Goal: Information Seeking & Learning: Understand process/instructions

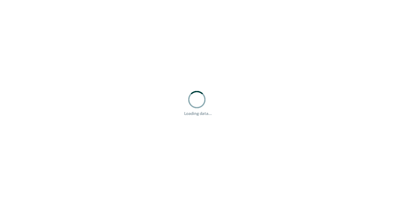
click at [386, 12] on div "Loading data..." at bounding box center [197, 102] width 394 height 205
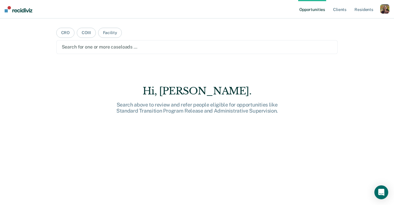
click at [384, 12] on div "button" at bounding box center [385, 8] width 9 height 9
click at [345, 23] on link "Profile" at bounding box center [362, 23] width 47 height 5
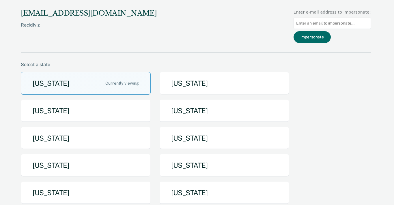
click at [326, 23] on input at bounding box center [332, 23] width 77 height 11
type input "ken.quinn@nebraska.gov"
click at [315, 40] on button "Impersonate" at bounding box center [312, 37] width 37 height 12
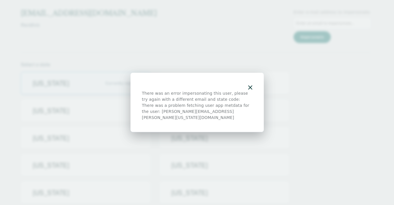
click at [248, 89] on icon "button" at bounding box center [250, 88] width 4 height 4
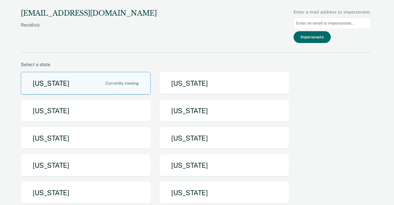
click at [333, 23] on input at bounding box center [332, 23] width 77 height 11
paste input "Abigail.sutton@nebraska.gov"
type input "Abigail.sutton@nebraska.gov"
click at [325, 37] on button "Impersonate" at bounding box center [312, 37] width 37 height 12
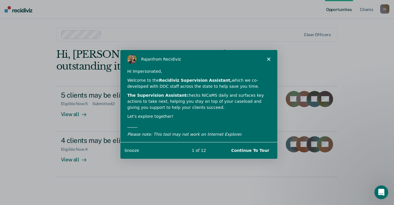
click at [260, 152] on button "Continue To Tour" at bounding box center [250, 150] width 50 height 12
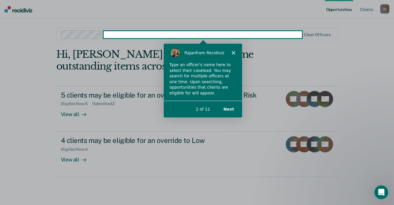
click at [230, 109] on button "Next" at bounding box center [228, 109] width 22 height 12
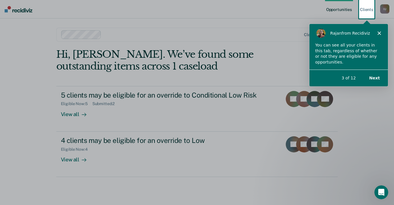
click at [378, 77] on button "Next" at bounding box center [374, 78] width 22 height 12
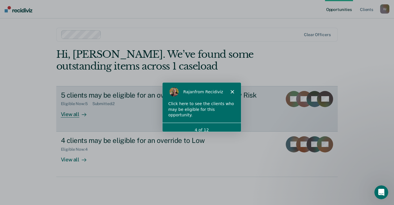
click at [65, 119] on link "5 clients may be eligible for an override to Conditional Low Risk Eligible Now …" at bounding box center [197, 109] width 282 height 46
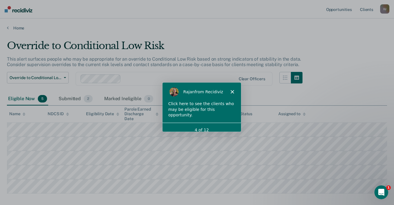
click at [232, 91] on polygon "Close" at bounding box center [231, 91] width 3 height 3
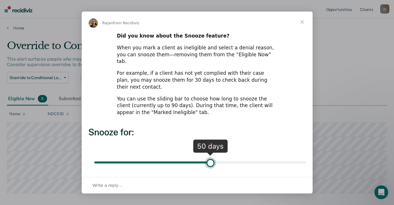
click at [299, 21] on span "Close" at bounding box center [302, 22] width 21 height 21
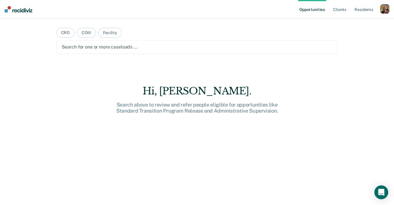
click at [383, 9] on div "button" at bounding box center [385, 8] width 9 height 9
click at [345, 25] on link "Profile" at bounding box center [362, 23] width 47 height 5
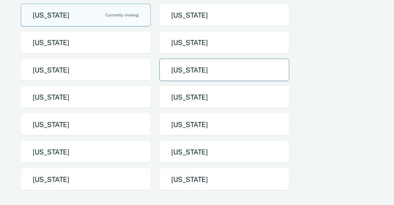
scroll to position [68, 0]
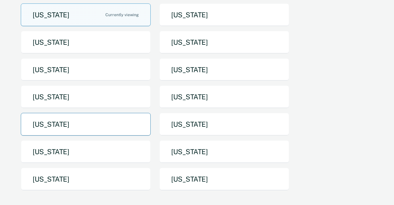
click at [78, 128] on button "Nebraska" at bounding box center [86, 124] width 130 height 23
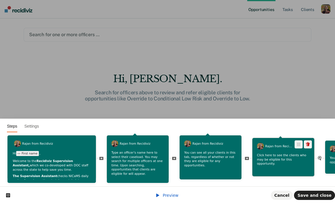
click at [279, 165] on div "Click here to see the clients who may be eligible for this opportunity." at bounding box center [284, 160] width 62 height 15
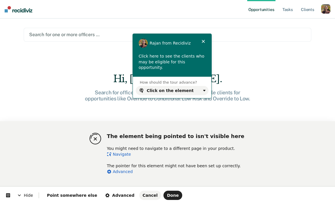
click at [122, 154] on link "Navigate" at bounding box center [119, 154] width 24 height 5
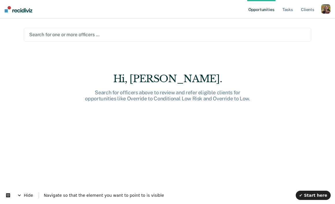
click at [106, 35] on div at bounding box center [167, 34] width 277 height 7
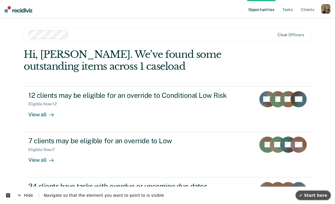
click at [316, 194] on span "✔ Start here" at bounding box center [313, 195] width 28 height 5
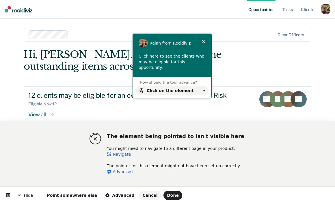
click at [122, 153] on link "Navigate" at bounding box center [119, 154] width 24 height 5
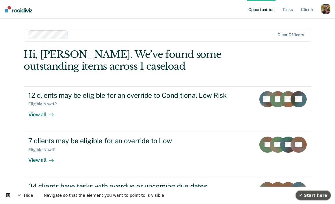
click at [319, 195] on span "✔ Start here" at bounding box center [313, 195] width 28 height 5
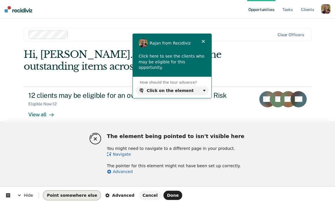
click at [72, 193] on span "Point somewhere else" at bounding box center [72, 195] width 50 height 5
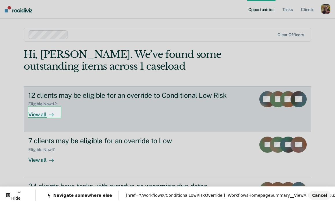
click at [46, 115] on body "Looks like you’re using Internet Explorer 11. For faster loading and a better e…" at bounding box center [167, 102] width 335 height 204
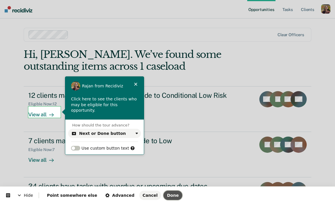
click at [167, 195] on span "Done" at bounding box center [173, 195] width 12 height 5
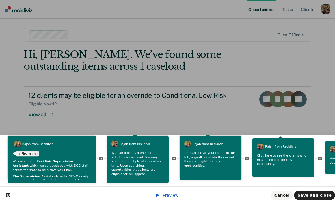
scroll to position [0, 632]
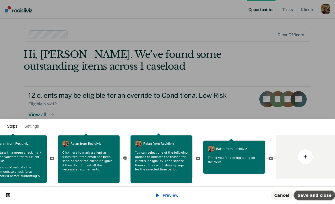
click at [325, 196] on span "Save and close" at bounding box center [315, 195] width 34 height 5
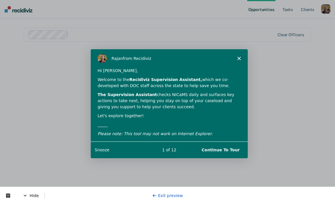
click at [226, 149] on button "Continue To Tour" at bounding box center [221, 150] width 50 height 12
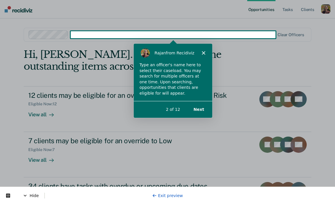
click at [200, 109] on button "Next" at bounding box center [199, 109] width 22 height 12
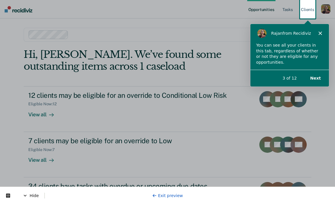
click at [316, 77] on button "Next" at bounding box center [315, 78] width 22 height 12
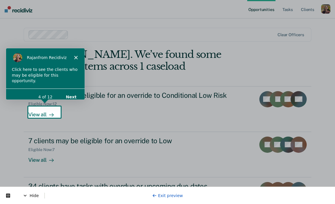
click at [44, 117] on div "Product tour overlay" at bounding box center [167, 102] width 335 height 204
click at [43, 113] on div "Product tour overlay" at bounding box center [167, 102] width 335 height 204
click at [75, 90] on button "Next" at bounding box center [71, 96] width 22 height 12
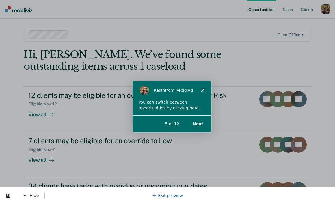
click at [201, 88] on icon "Close" at bounding box center [202, 89] width 3 height 3
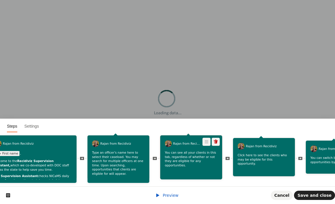
scroll to position [0, 23]
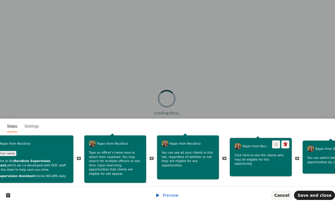
click at [266, 157] on p "Click here to see the clients who may be eligible for this opportunity." at bounding box center [261, 159] width 53 height 13
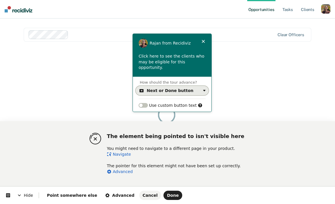
click at [184, 88] on div "Next or Done button" at bounding box center [170, 90] width 47 height 5
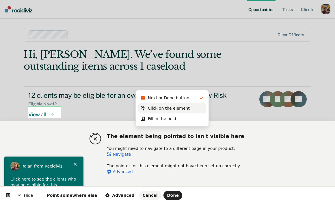
click at [168, 111] on div "Click on the element" at bounding box center [172, 108] width 68 height 10
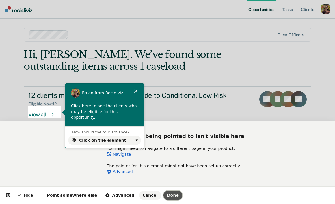
click at [167, 196] on span "Done" at bounding box center [173, 195] width 12 height 5
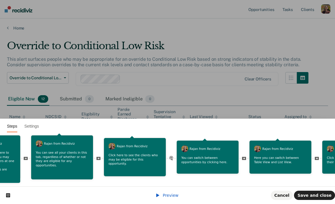
scroll to position [0, 199]
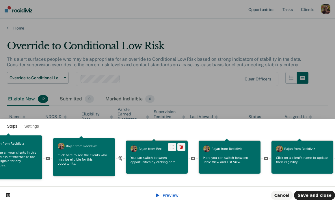
click at [148, 160] on p "You can switch between opportunities by clicking here." at bounding box center [157, 159] width 53 height 8
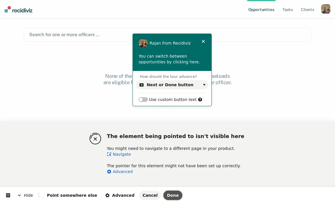
click at [167, 193] on span "Done" at bounding box center [173, 195] width 12 height 5
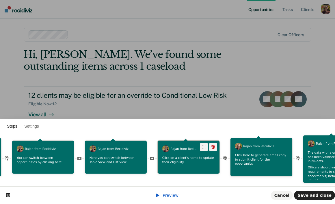
scroll to position [0, 313]
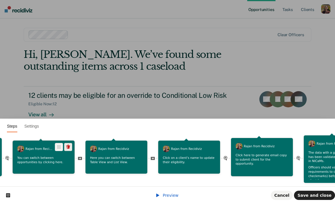
click at [68, 149] on icon at bounding box center [68, 146] width 5 height 5
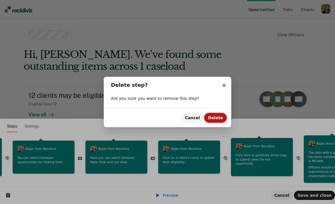
click at [218, 119] on span "Delete" at bounding box center [215, 117] width 15 height 5
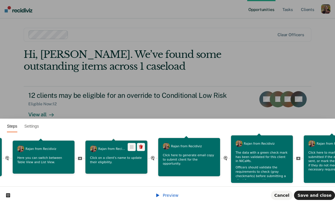
click at [127, 164] on p "Click on a client's name to update their eligibility." at bounding box center [116, 159] width 53 height 8
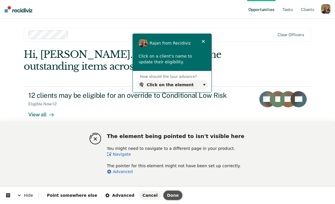
click at [167, 195] on span "Done" at bounding box center [173, 195] width 12 height 5
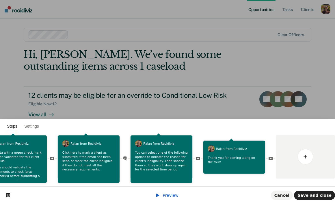
scroll to position [0, 0]
click at [316, 194] on span "Save and close" at bounding box center [315, 195] width 34 height 5
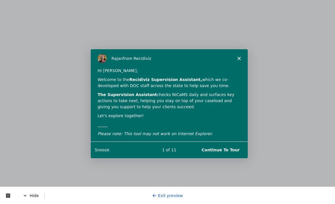
click at [229, 147] on button "Continue To Tour" at bounding box center [221, 150] width 50 height 12
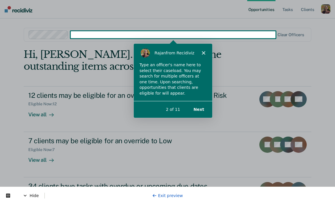
click at [201, 110] on button "Next" at bounding box center [199, 109] width 22 height 12
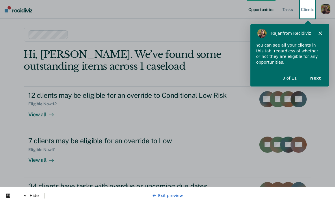
click at [318, 77] on button "Next" at bounding box center [315, 78] width 22 height 12
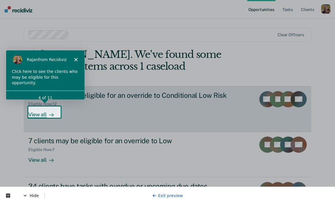
click at [43, 114] on div "View all" at bounding box center [44, 111] width 32 height 11
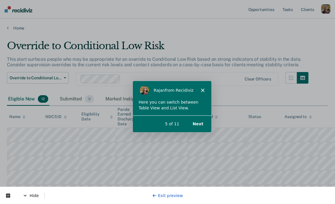
click at [198, 122] on button "Next" at bounding box center [198, 123] width 22 height 12
click at [199, 123] on button "Next" at bounding box center [198, 123] width 22 height 12
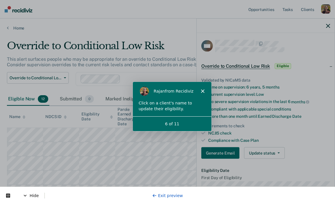
click at [184, 116] on div "6 of 11" at bounding box center [172, 123] width 79 height 15
click at [201, 95] on div "Rajan from Recidiviz" at bounding box center [172, 90] width 79 height 18
click at [203, 89] on icon "Close" at bounding box center [202, 90] width 3 height 3
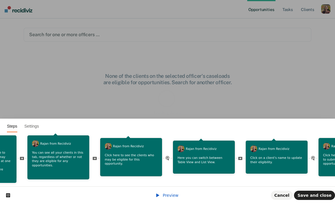
scroll to position [0, 155]
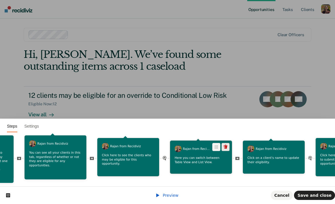
click at [226, 148] on icon at bounding box center [226, 146] width 4 height 4
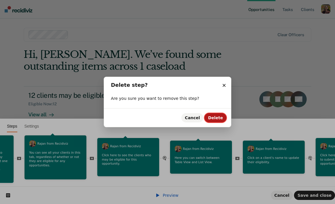
click at [214, 116] on span "Delete" at bounding box center [215, 117] width 15 height 5
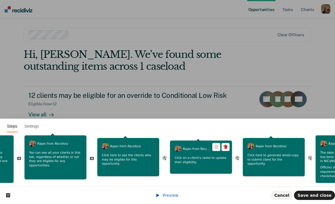
click at [194, 161] on p "Click on a client's name to update their eligibility." at bounding box center [201, 159] width 53 height 8
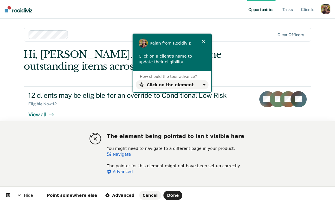
click at [124, 155] on link "Navigate" at bounding box center [119, 154] width 24 height 5
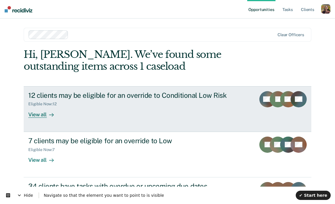
click at [43, 116] on div "View all" at bounding box center [44, 111] width 32 height 11
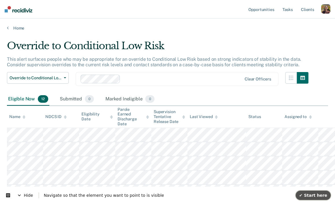
click at [314, 193] on span "✔ Start here" at bounding box center [313, 195] width 28 height 5
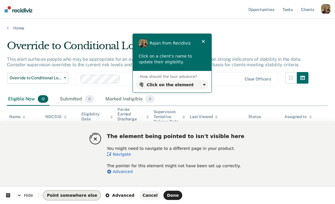
click at [71, 195] on span "Point somewhere else" at bounding box center [72, 195] width 50 height 5
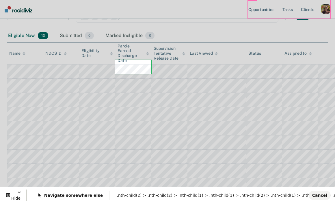
scroll to position [64, 0]
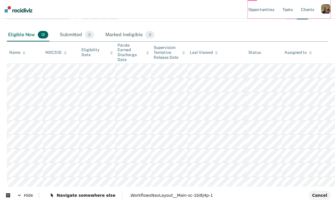
click at [4, 57] on body "Looks like you’re using Internet Explorer 11. For faster loading and a better e…" at bounding box center [167, 38] width 335 height 204
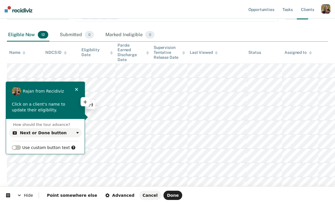
click at [49, 106] on p "Click on a client's name to update their eligibility." at bounding box center [45, 106] width 67 height 11
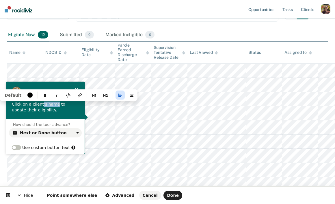
drag, startPoint x: 56, startPoint y: 104, endPoint x: 41, endPoint y: 104, distance: 14.4
click at [41, 104] on p "Click on a client's name to update their eligibility." at bounding box center [45, 106] width 67 height 11
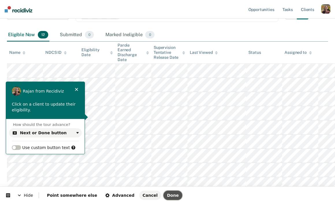
click at [167, 194] on span "Done" at bounding box center [173, 195] width 12 height 5
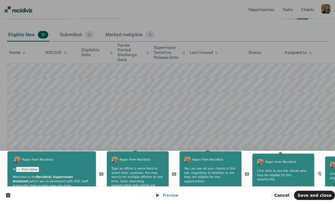
scroll to position [0, 0]
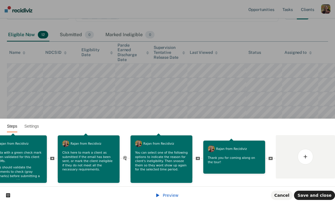
click at [175, 196] on span "Preview" at bounding box center [171, 195] width 16 height 5
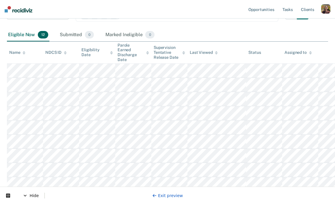
click at [22, 196] on div "Hide Exit preview" at bounding box center [167, 194] width 335 height 17
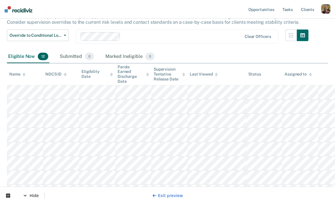
scroll to position [130, 0]
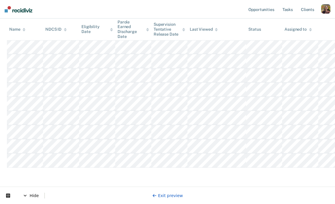
click at [180, 193] on link "Exit preview" at bounding box center [167, 195] width 31 height 5
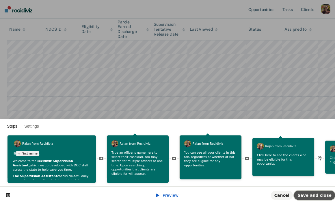
click at [316, 198] on button "Save and close" at bounding box center [314, 194] width 41 height 9
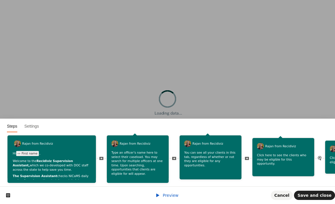
click at [165, 195] on span "Preview" at bounding box center [171, 195] width 16 height 5
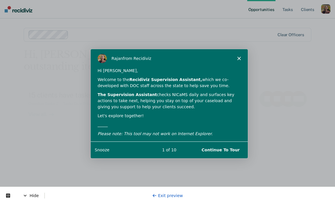
click at [215, 147] on button "Continue To Tour" at bounding box center [221, 150] width 50 height 12
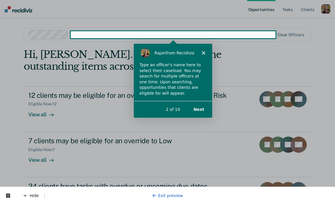
click at [199, 110] on button "Next" at bounding box center [199, 109] width 22 height 12
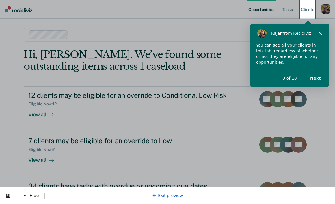
click at [317, 80] on button "Next" at bounding box center [315, 78] width 22 height 12
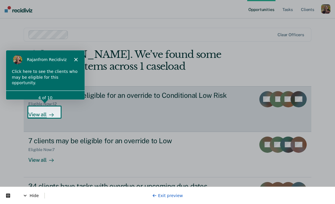
click at [44, 113] on div "View all" at bounding box center [44, 111] width 32 height 11
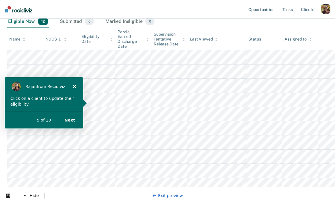
scroll to position [79, 0]
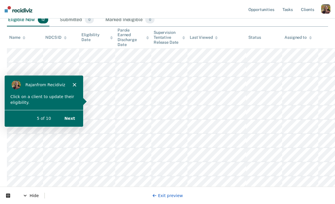
click at [72, 118] on button "Next" at bounding box center [69, 118] width 22 height 12
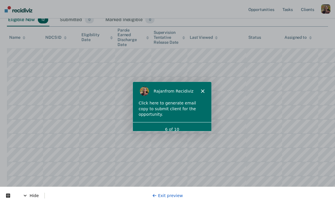
scroll to position [0, 0]
click at [202, 90] on icon "Close" at bounding box center [202, 90] width 3 height 3
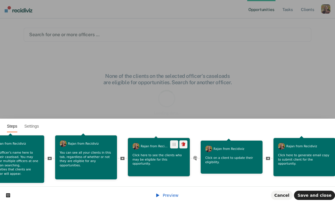
scroll to position [0, 125]
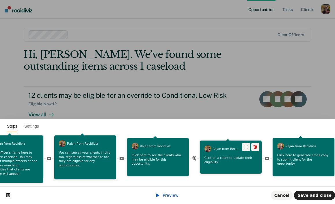
click at [247, 166] on div "Click on a client to update their eligibility." at bounding box center [231, 160] width 62 height 11
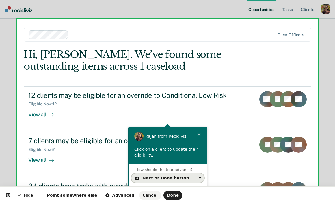
click at [186, 176] on div "Next or Done button" at bounding box center [169, 177] width 54 height 5
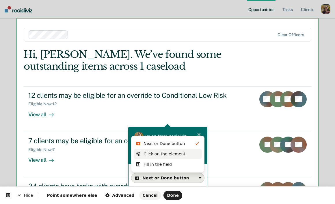
click at [180, 155] on div "Click on the element" at bounding box center [165, 154] width 42 height 6
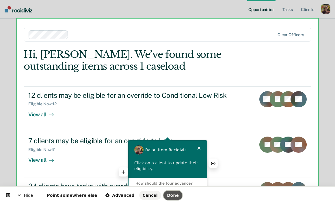
click at [167, 194] on span "Done" at bounding box center [173, 195] width 12 height 5
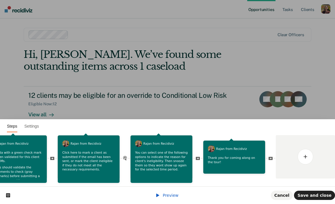
scroll to position [0, 0]
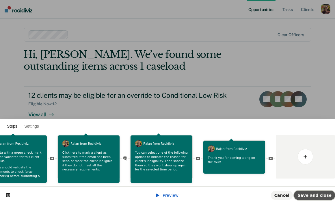
click at [323, 197] on span "Save and close" at bounding box center [315, 195] width 34 height 5
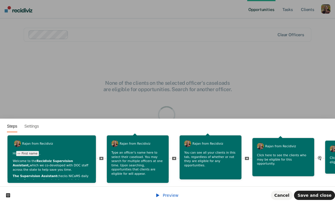
click at [174, 195] on span "Preview" at bounding box center [171, 195] width 16 height 5
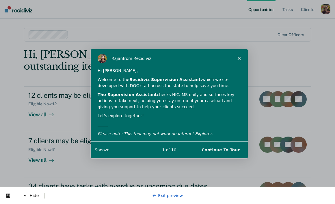
click at [227, 151] on button "Continue To Tour" at bounding box center [221, 150] width 50 height 12
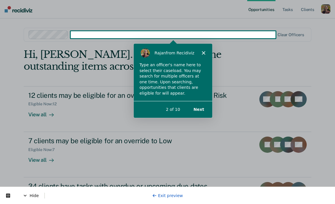
click at [200, 107] on button "Next" at bounding box center [199, 109] width 22 height 12
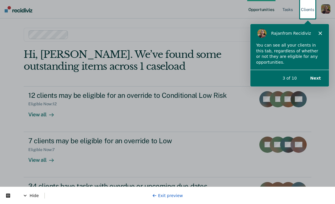
click at [319, 78] on button "Next" at bounding box center [315, 78] width 22 height 12
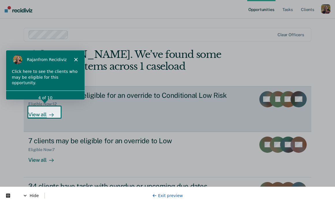
click at [47, 114] on div at bounding box center [50, 114] width 7 height 7
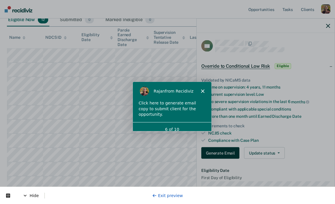
click at [221, 154] on button "Generate Email" at bounding box center [220, 153] width 38 height 12
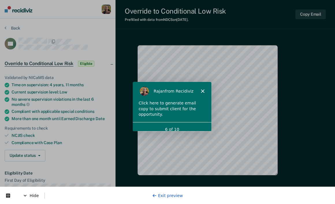
type textarea "x"
click at [204, 91] on icon "Close" at bounding box center [202, 90] width 3 height 3
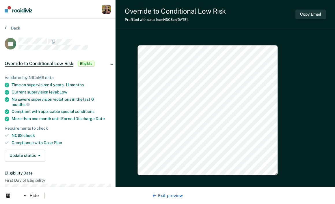
click at [170, 198] on div "Hide Exit preview" at bounding box center [167, 194] width 335 height 17
click at [174, 195] on link "Exit preview" at bounding box center [167, 195] width 31 height 5
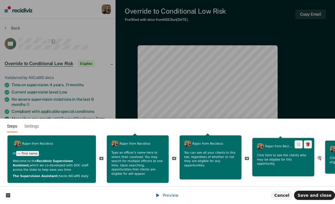
click at [273, 163] on p "Click here to see the clients who may be eligible for this opportunity." at bounding box center [283, 159] width 53 height 13
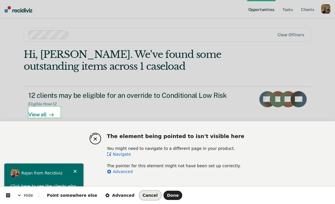
click at [145, 195] on button "Cancel" at bounding box center [150, 194] width 22 height 9
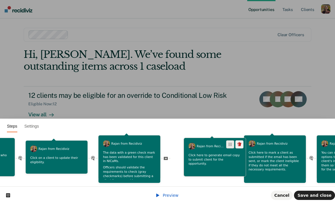
drag, startPoint x: 146, startPoint y: 146, endPoint x: 231, endPoint y: 150, distance: 85.6
click at [231, 148] on span at bounding box center [230, 144] width 8 height 8
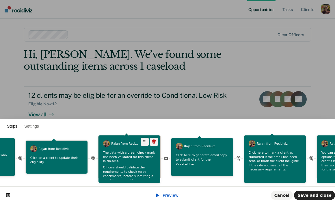
click at [126, 165] on p "Officers should validate the requirements to check (gray checkmarks) before sub…" at bounding box center [129, 173] width 53 height 17
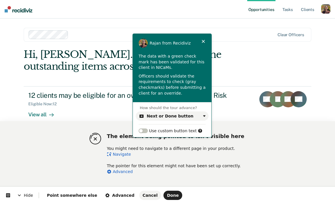
click at [123, 154] on link "Navigate" at bounding box center [119, 154] width 24 height 5
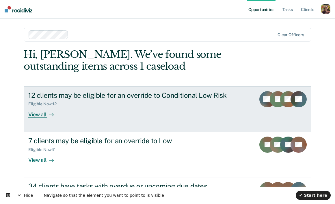
click at [36, 116] on div "View all" at bounding box center [44, 111] width 32 height 11
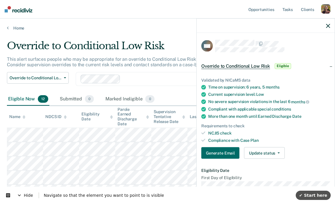
click at [326, 192] on button "✔ Start here" at bounding box center [313, 194] width 35 height 9
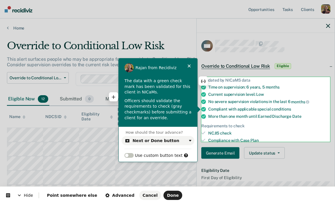
click at [175, 106] on p "Officers should validate the requirements to check (gray checkmarks) before sub…" at bounding box center [158, 109] width 67 height 23
click at [167, 196] on span "Done" at bounding box center [173, 195] width 12 height 5
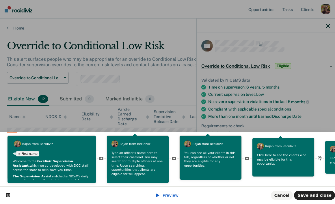
scroll to position [0, 486]
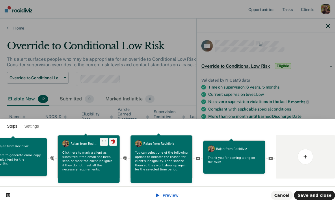
click at [95, 161] on p "Click here to mark a client as submitted if the email has been sent, or mark th…" at bounding box center [88, 160] width 53 height 21
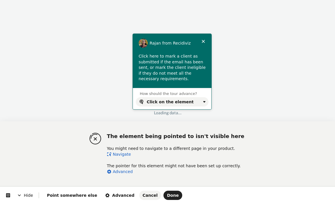
click at [121, 153] on link "Navigate" at bounding box center [119, 154] width 24 height 5
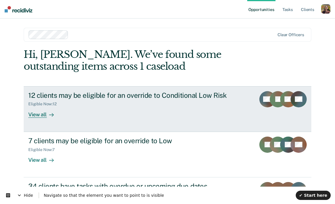
click at [42, 112] on div "View all" at bounding box center [44, 111] width 32 height 11
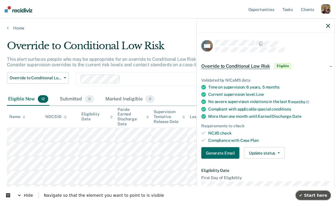
click at [316, 196] on span "✔ Start here" at bounding box center [313, 195] width 28 height 5
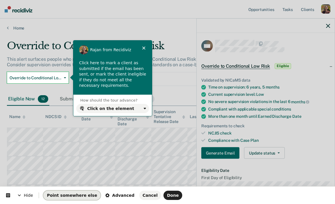
click at [77, 196] on span "Point somewhere else" at bounding box center [72, 195] width 50 height 5
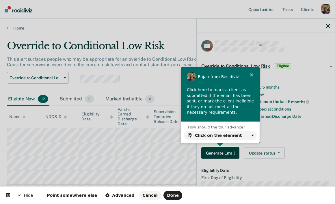
click at [226, 154] on body "Looks like you’re using Internet Explorer 11. For faster loading and a better e…" at bounding box center [167, 102] width 335 height 204
click at [167, 194] on span "Done" at bounding box center [173, 195] width 12 height 5
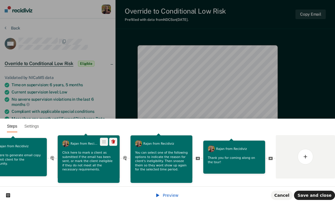
type textarea "x"
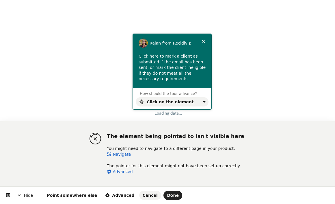
click at [123, 154] on link "Navigate" at bounding box center [119, 154] width 24 height 5
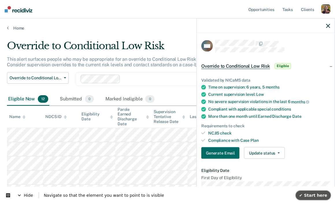
click at [315, 195] on span "✔ Start here" at bounding box center [313, 195] width 28 height 5
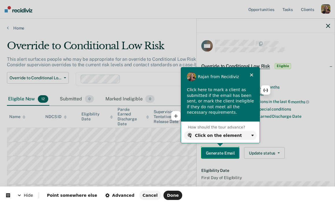
click at [213, 103] on p "Click here to mark a client as submitted if the email has been sent, or mark th…" at bounding box center [220, 101] width 67 height 28
click at [196, 102] on p "Click here to mark a client as submitted if the email has been sent, or mark th…" at bounding box center [220, 101] width 67 height 28
click at [110, 197] on span "Advanced" at bounding box center [119, 195] width 29 height 5
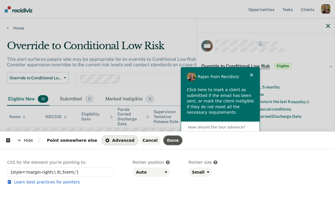
click at [167, 139] on span "Done" at bounding box center [173, 140] width 12 height 5
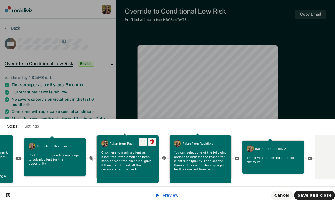
type textarea "x"
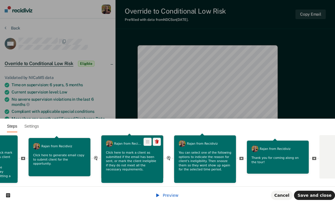
scroll to position [0, 441]
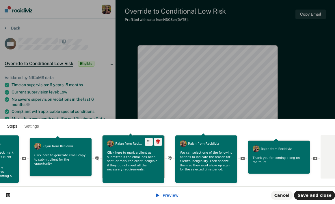
click at [142, 164] on p "Click here to mark a client as submitted if the email has been sent, or mark th…" at bounding box center [133, 160] width 53 height 21
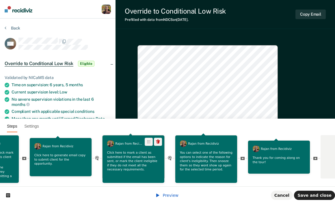
scroll to position [0, 0]
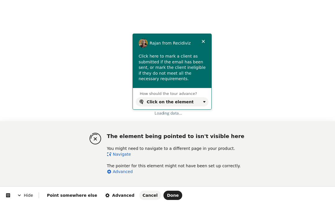
click at [121, 152] on link "Navigate" at bounding box center [119, 154] width 24 height 5
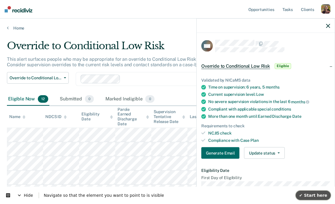
click at [306, 193] on span "✔ Start here" at bounding box center [313, 195] width 28 height 5
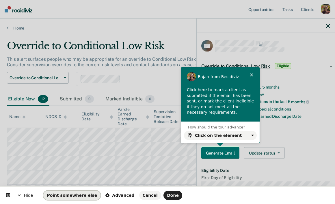
click at [77, 194] on span "Point somewhere else" at bounding box center [72, 195] width 50 height 5
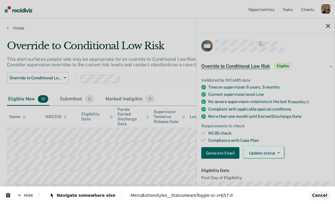
click at [263, 151] on body "Looks like you’re using Internet Explorer 11. For faster loading and a better e…" at bounding box center [167, 102] width 335 height 204
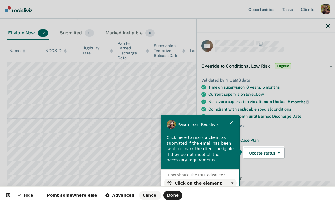
scroll to position [66, 0]
click at [220, 181] on div "Click on the element" at bounding box center [202, 183] width 54 height 5
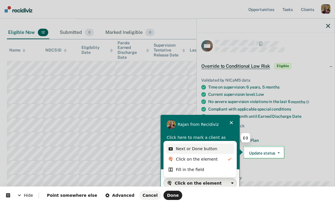
click at [206, 147] on div "Next or Done button" at bounding box center [196, 149] width 41 height 6
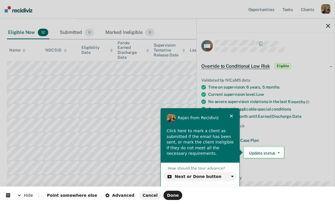
scroll to position [89, 0]
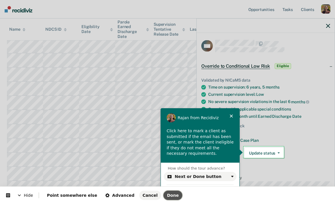
click at [167, 197] on span "Done" at bounding box center [173, 195] width 12 height 5
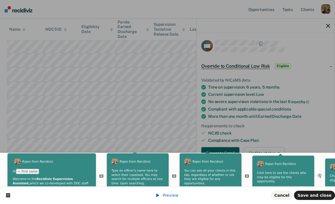
scroll to position [0, 0]
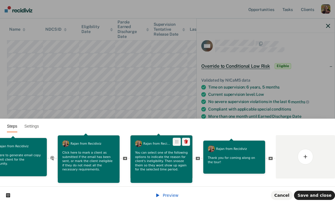
click at [156, 164] on p "You can select one of the following options to indicate the reason for client's…" at bounding box center [161, 160] width 53 height 21
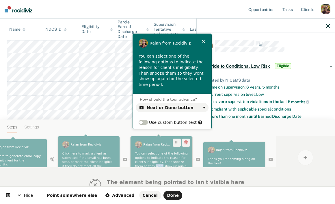
click at [156, 164] on div "Steps Settings Rajan from Recidiviz Hi First name , Welcome to the Recidiviz Su…" at bounding box center [167, 161] width 335 height 84
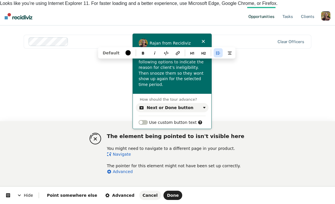
drag, startPoint x: 200, startPoint y: 81, endPoint x: 138, endPoint y: 57, distance: 65.8
click at [138, 57] on div "You can select one of the following options to indicate the reason for client's…" at bounding box center [172, 70] width 79 height 34
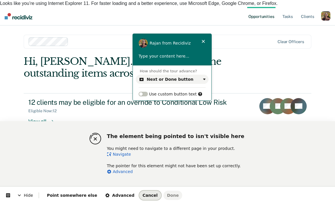
click at [143, 193] on span "Cancel" at bounding box center [150, 195] width 15 height 5
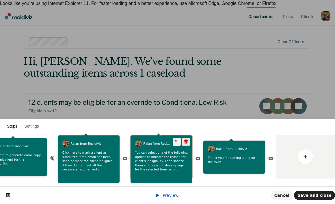
click at [187, 142] on icon at bounding box center [186, 141] width 4 height 4
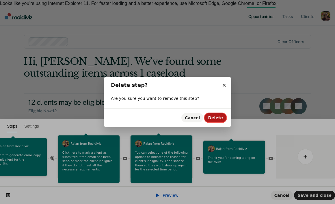
click at [223, 117] on button "Delete" at bounding box center [216, 117] width 22 height 9
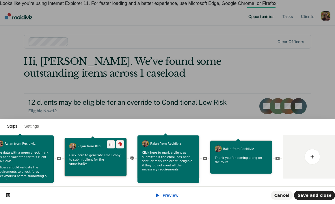
scroll to position [0, 407]
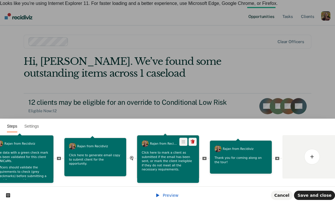
click at [150, 164] on p "Click here to mark a client as submitted if the email has been sent, or mark th…" at bounding box center [168, 160] width 53 height 21
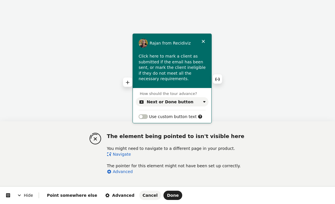
click at [174, 77] on p "Click here to mark a client as submitted if the email has been sent, or mark th…" at bounding box center [172, 67] width 67 height 28
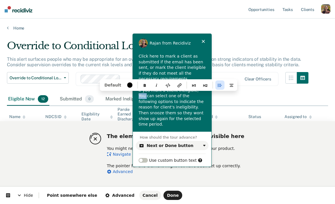
drag, startPoint x: 202, startPoint y: 90, endPoint x: 194, endPoint y: 90, distance: 7.8
click at [194, 90] on p "Click here to mark a client as submitted if the email has been sent, or mark th…" at bounding box center [172, 90] width 67 height 74
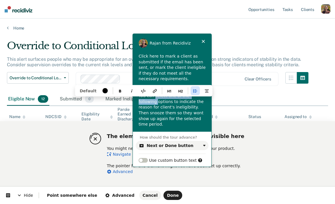
drag, startPoint x: 200, startPoint y: 98, endPoint x: 147, endPoint y: 93, distance: 53.4
click at [147, 93] on p "Click here to mark a client as submitted if the email has been sent, or mark th…" at bounding box center [172, 90] width 67 height 74
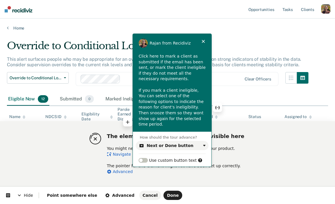
click at [168, 109] on p "Click here to mark a client as submitted if the email has been sent, or mark th…" at bounding box center [172, 90] width 67 height 74
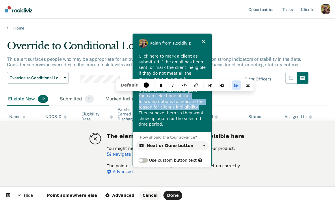
drag, startPoint x: 174, startPoint y: 107, endPoint x: 194, endPoint y: 90, distance: 26.2
click at [194, 90] on p "Click here to mark a client as submitted if the email has been sent, or mark th…" at bounding box center [172, 90] width 67 height 74
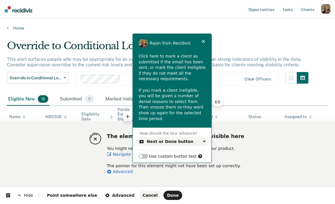
click at [200, 102] on p "Click here to mark a client as submitted if the email has been sent, or mark th…" at bounding box center [172, 87] width 67 height 68
click at [161, 106] on p "Click here to mark a client as submitted if the email has been sent, or mark th…" at bounding box center [172, 87] width 67 height 68
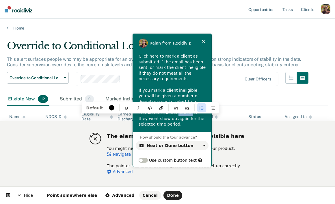
drag, startPoint x: 152, startPoint y: 112, endPoint x: 131, endPoint y: 112, distance: 20.8
click at [131, 0] on html "The element being pointed to isn't visible here You might need to navigate to a…" at bounding box center [167, 0] width 335 height 0
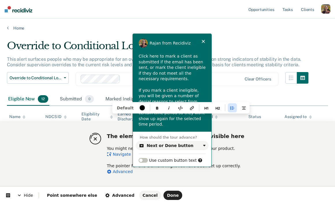
drag, startPoint x: 191, startPoint y: 120, endPoint x: 181, endPoint y: 112, distance: 12.6
click at [181, 113] on p "Click here to mark a client as submitted if the email has been sent, or mark th…" at bounding box center [172, 90] width 67 height 74
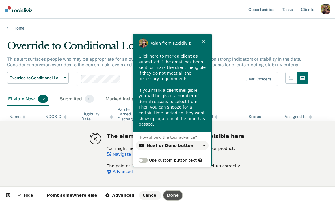
click at [167, 195] on span "Done" at bounding box center [173, 195] width 12 height 5
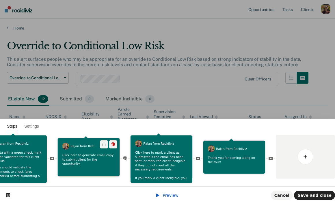
click at [99, 168] on div "Rajan from Recidiviz Click here to generate email copy to submit client for the…" at bounding box center [89, 157] width 62 height 38
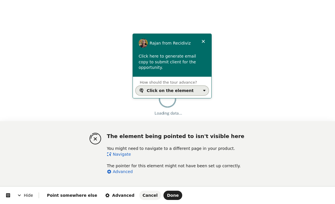
click at [185, 88] on div "Click on the element" at bounding box center [170, 90] width 47 height 5
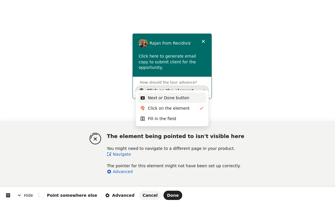
click at [175, 99] on div "Next or Done button" at bounding box center [168, 98] width 41 height 6
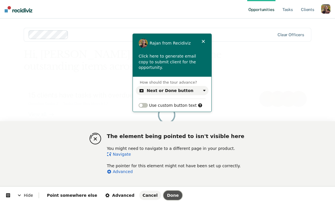
click at [167, 194] on span "Done" at bounding box center [173, 195] width 12 height 5
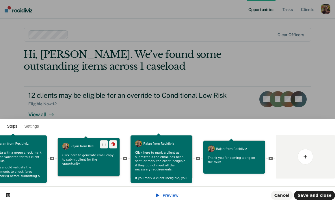
click at [92, 159] on p "Click here to generate email copy to submit client for the opportunity." at bounding box center [88, 159] width 53 height 13
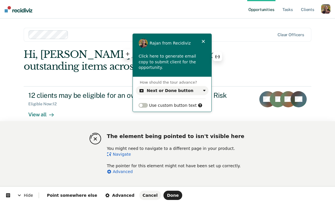
click at [177, 55] on p "Click here to generate email copy to submit client for the opportunity." at bounding box center [172, 61] width 67 height 17
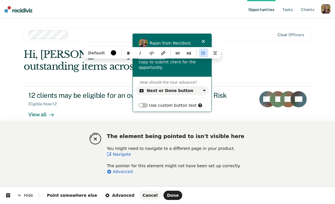
drag, startPoint x: 163, startPoint y: 57, endPoint x: 132, endPoint y: 57, distance: 30.9
click at [132, 0] on html "The element being pointed to isn't visible here You might need to navigate to a…" at bounding box center [167, 0] width 335 height 0
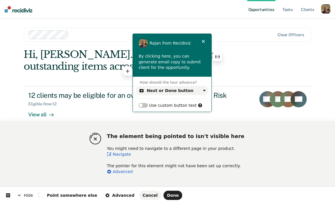
click at [139, 65] on p "By clicking here, you can generate email copy to submit client for the opportun…" at bounding box center [172, 61] width 67 height 17
click at [208, 57] on div "By clicking here, you can generate email copy to submit client for the opportun…" at bounding box center [172, 61] width 79 height 17
click at [167, 196] on span "Done" at bounding box center [173, 195] width 12 height 5
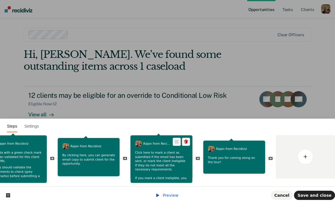
click at [147, 168] on p "Click here to mark a client as submitted if the email has been sent, or mark th…" at bounding box center [161, 175] width 53 height 51
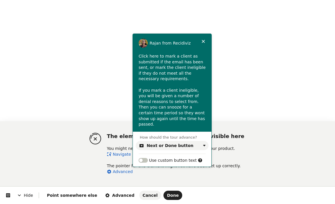
click at [118, 154] on link "Navigate" at bounding box center [119, 154] width 24 height 5
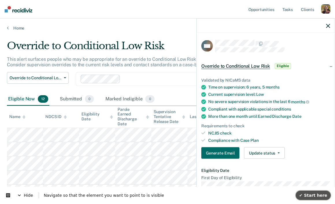
click at [319, 194] on span "✔ Start here" at bounding box center [313, 195] width 28 height 5
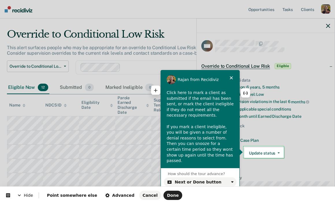
scroll to position [12, 0]
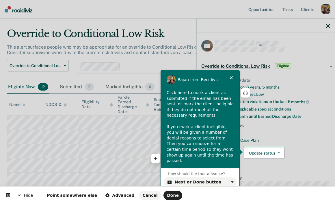
click at [219, 149] on p "Click here to mark a client as submitted if the email has been sent, or mark th…" at bounding box center [200, 127] width 67 height 74
click at [167, 195] on span "Done" at bounding box center [173, 195] width 12 height 5
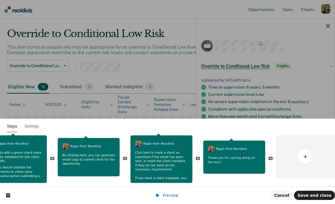
scroll to position [0, 0]
click at [232, 165] on div "Thank you for coming along on the tour!" at bounding box center [234, 160] width 62 height 11
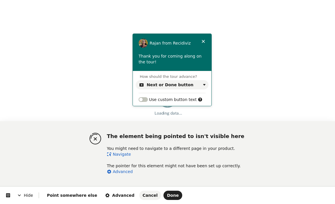
click at [125, 153] on link "Navigate" at bounding box center [119, 154] width 24 height 5
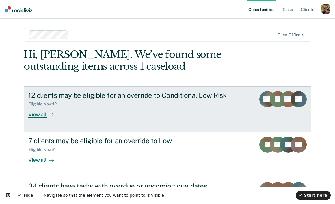
click at [39, 114] on div "View all" at bounding box center [44, 111] width 32 height 11
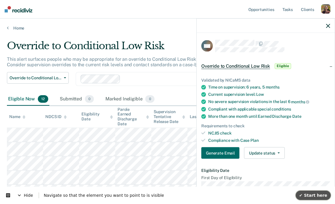
click at [327, 198] on button "✔ Start here" at bounding box center [313, 194] width 35 height 9
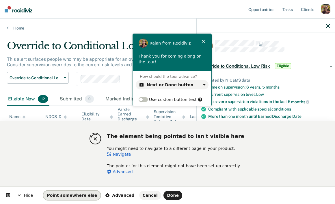
click at [73, 196] on span "Point somewhere else" at bounding box center [72, 195] width 50 height 5
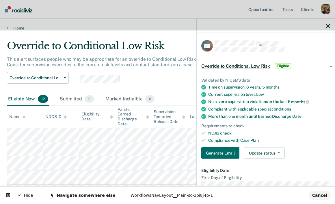
click at [170, 34] on body "Looks like you’re using Internet Explorer 11. For faster loading and a better e…" at bounding box center [167, 102] width 335 height 204
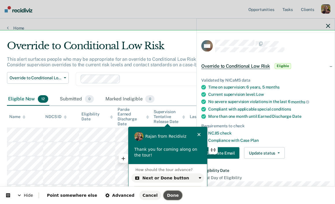
click at [167, 196] on span "Done" at bounding box center [173, 195] width 12 height 5
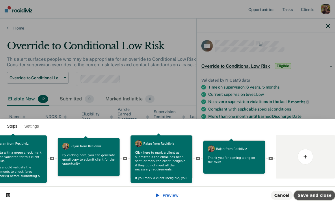
click at [318, 196] on span "Save and close" at bounding box center [315, 195] width 34 height 5
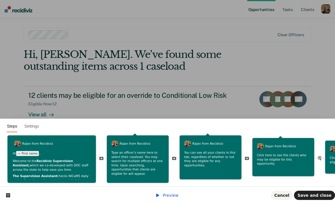
click at [170, 194] on span "Preview" at bounding box center [171, 195] width 16 height 5
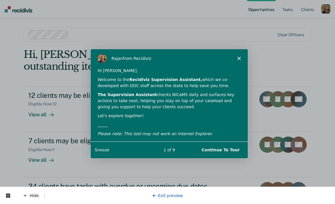
click at [223, 149] on button "Continue To Tour" at bounding box center [221, 150] width 50 height 12
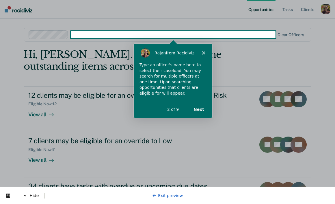
click at [202, 110] on button "Next" at bounding box center [199, 109] width 22 height 12
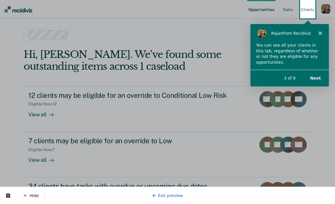
click at [315, 77] on button "Next" at bounding box center [315, 78] width 22 height 12
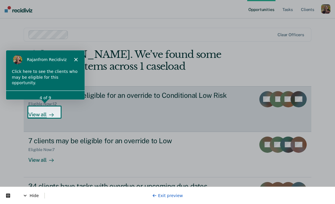
click at [39, 116] on div "View all" at bounding box center [44, 111] width 32 height 11
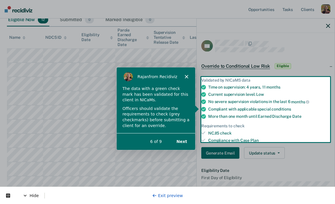
click at [185, 140] on button "Next" at bounding box center [181, 141] width 22 height 12
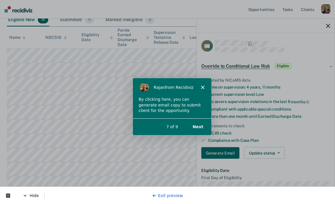
click at [200, 126] on button "Next" at bounding box center [198, 126] width 22 height 12
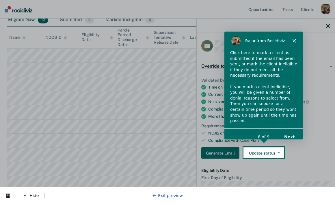
click at [292, 131] on button "Next" at bounding box center [289, 137] width 22 height 12
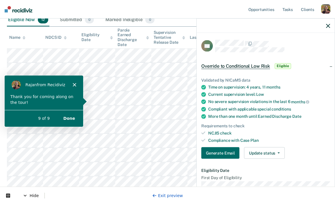
click at [168, 198] on div "Exit preview" at bounding box center [167, 195] width 31 height 6
click at [171, 195] on link "Exit preview" at bounding box center [167, 195] width 31 height 5
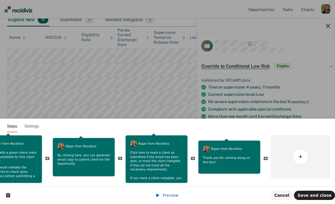
scroll to position [0, 420]
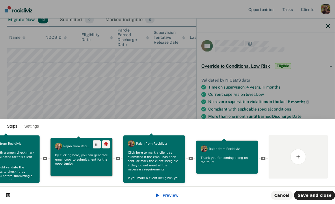
click at [73, 151] on div "Rajan from [GEOGRAPHIC_DATA]" at bounding box center [73, 147] width 45 height 10
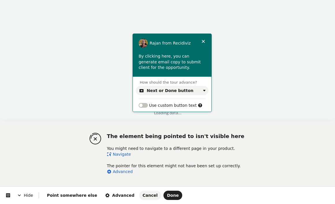
click at [122, 154] on link "Navigate" at bounding box center [119, 154] width 24 height 5
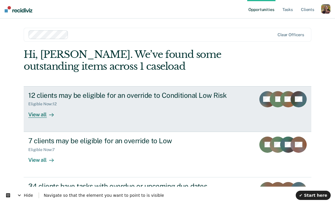
click at [54, 114] on div "View all" at bounding box center [44, 111] width 32 height 11
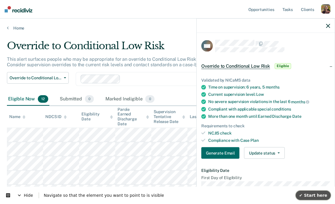
click at [314, 196] on span "✔ Start here" at bounding box center [313, 195] width 28 height 5
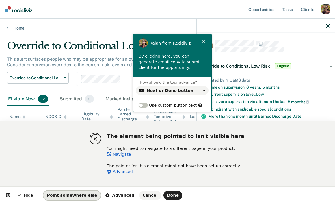
click at [77, 197] on span "Point somewhere else" at bounding box center [72, 195] width 50 height 5
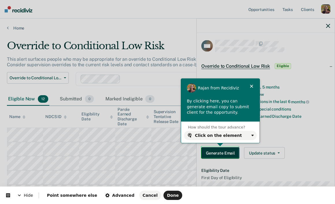
click at [222, 151] on body "Looks like you’re using Internet Explorer 11. For faster loading and a better e…" at bounding box center [167, 102] width 335 height 204
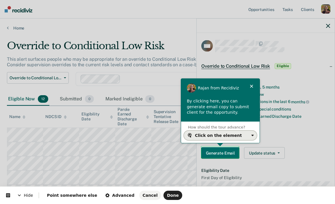
click at [223, 137] on button "Click on the element" at bounding box center [220, 135] width 73 height 9
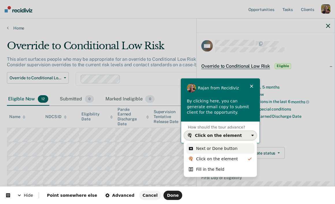
click at [219, 149] on div "Next or Done button" at bounding box center [216, 148] width 41 height 6
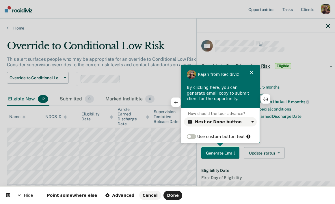
click at [214, 98] on p "By clicking here, you can generate email copy to submit client for the opportun…" at bounding box center [220, 93] width 67 height 17
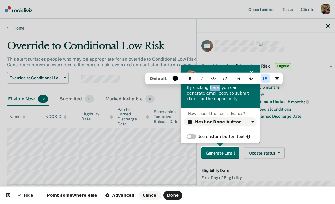
drag, startPoint x: 217, startPoint y: 88, endPoint x: 208, endPoint y: 88, distance: 9.2
click at [208, 88] on p "By clicking here, you can generate email copy to submit client for the opportun…" at bounding box center [220, 93] width 67 height 17
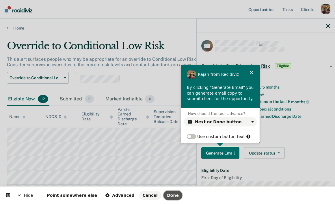
click at [167, 194] on span "Done" at bounding box center [173, 195] width 12 height 5
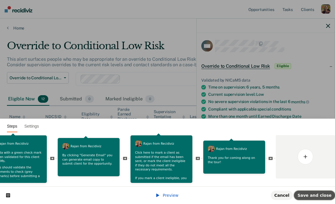
click at [325, 194] on span "Save and close" at bounding box center [315, 195] width 34 height 5
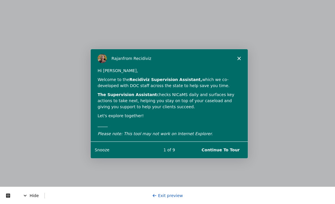
click at [227, 149] on button "Continue To Tour" at bounding box center [221, 150] width 50 height 12
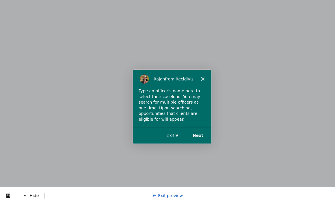
click at [200, 135] on button "Next" at bounding box center [198, 135] width 22 height 12
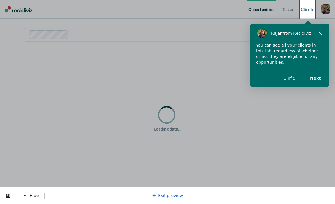
click at [319, 78] on button "Next" at bounding box center [315, 78] width 22 height 12
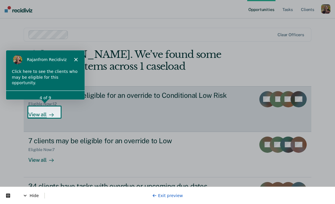
click at [41, 113] on div "View all" at bounding box center [44, 111] width 32 height 11
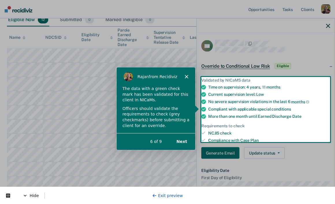
click at [180, 141] on button "Next" at bounding box center [181, 141] width 22 height 12
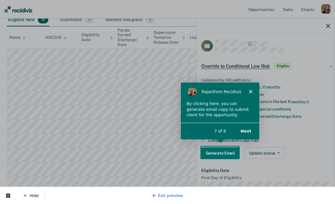
click at [248, 131] on button "Next" at bounding box center [246, 131] width 22 height 12
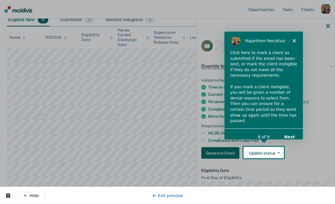
click at [292, 131] on button "Next" at bounding box center [289, 137] width 22 height 12
